Goal: Transaction & Acquisition: Obtain resource

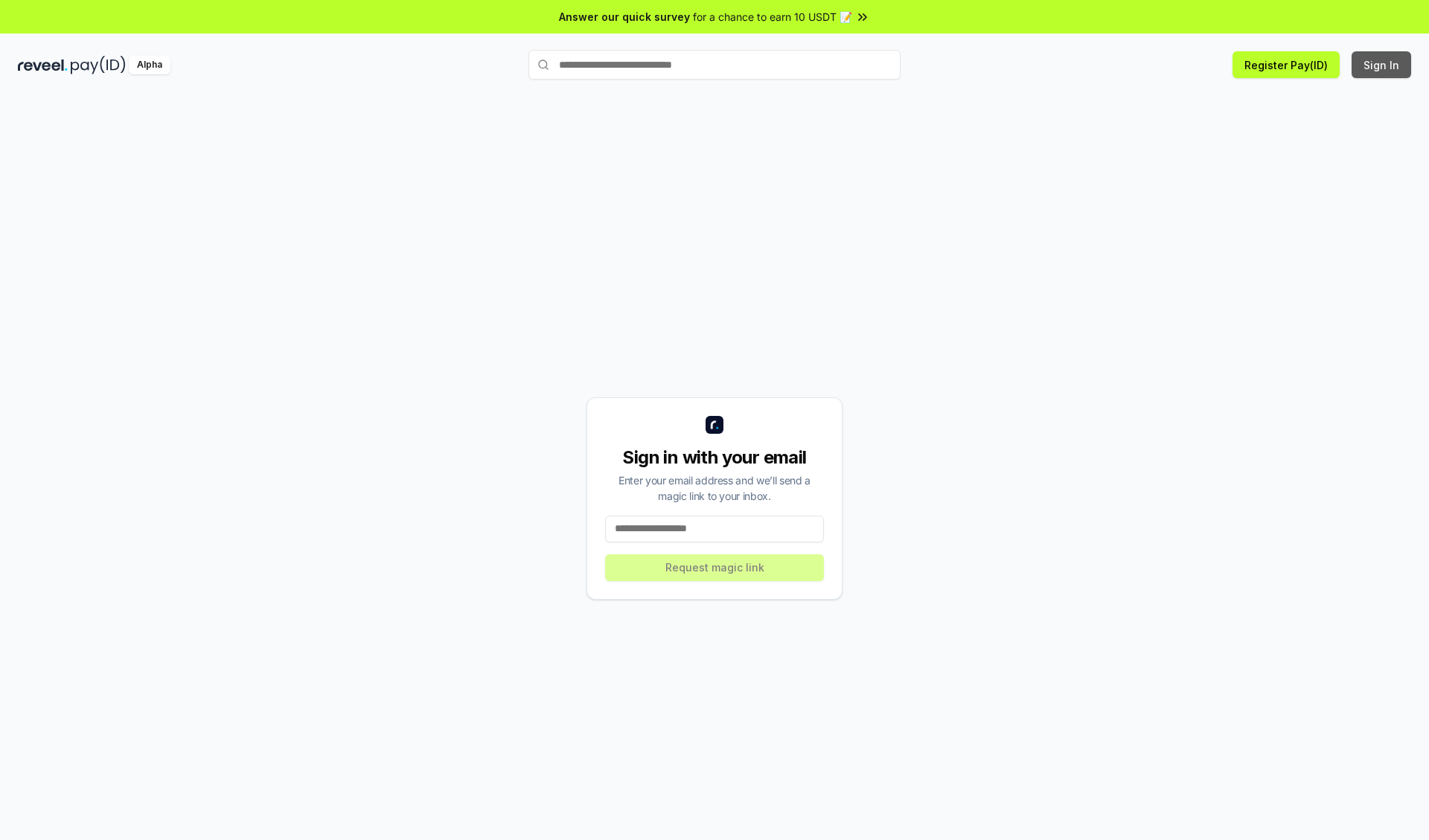
click at [1383, 65] on button "Sign In" at bounding box center [1381, 64] width 59 height 26
type input "**********"
click at [714, 567] on button "Request magic link" at bounding box center [714, 567] width 219 height 26
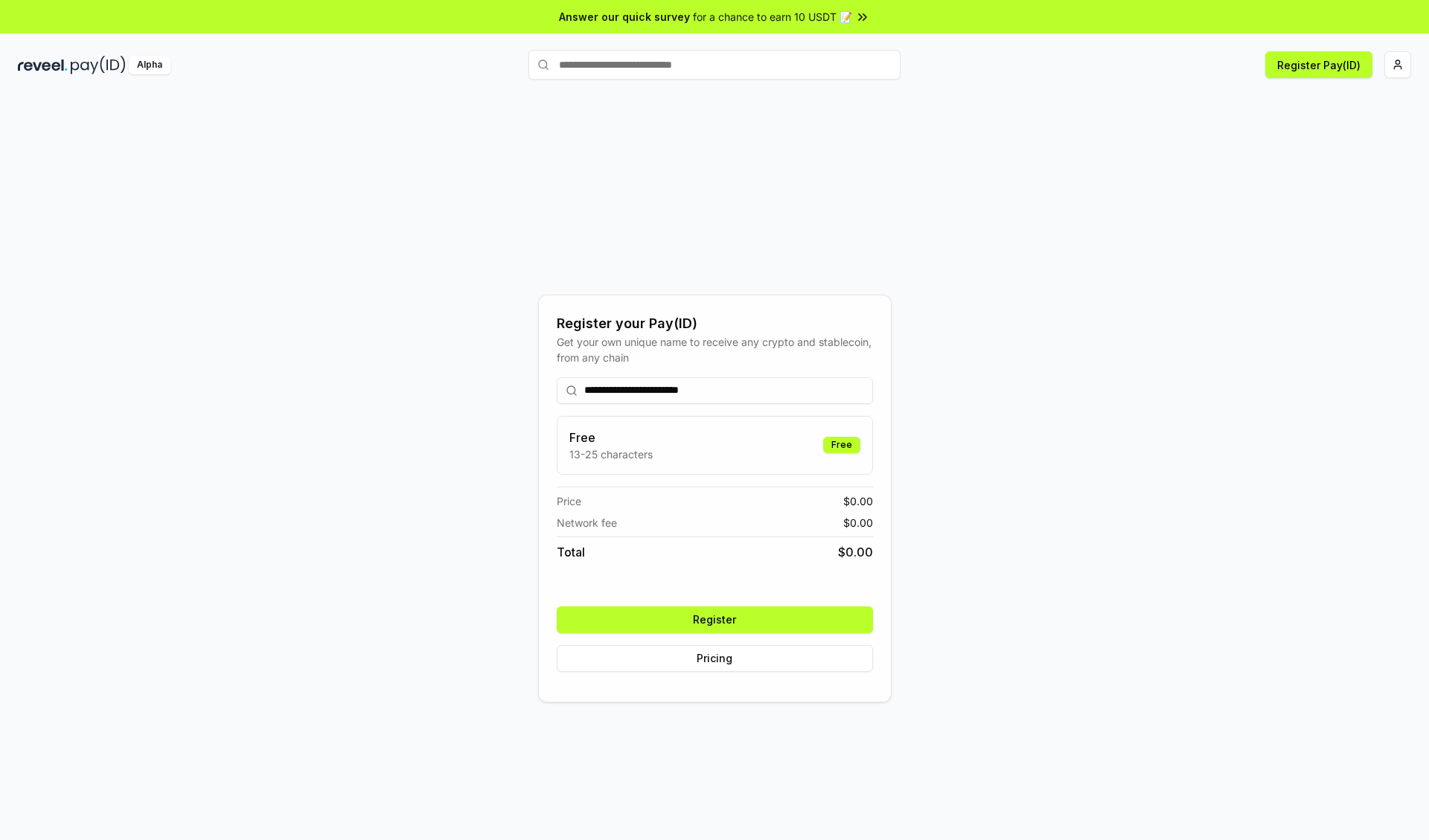
click at [714, 619] on button "Register" at bounding box center [714, 619] width 316 height 26
